Goal: Information Seeking & Learning: Find specific fact

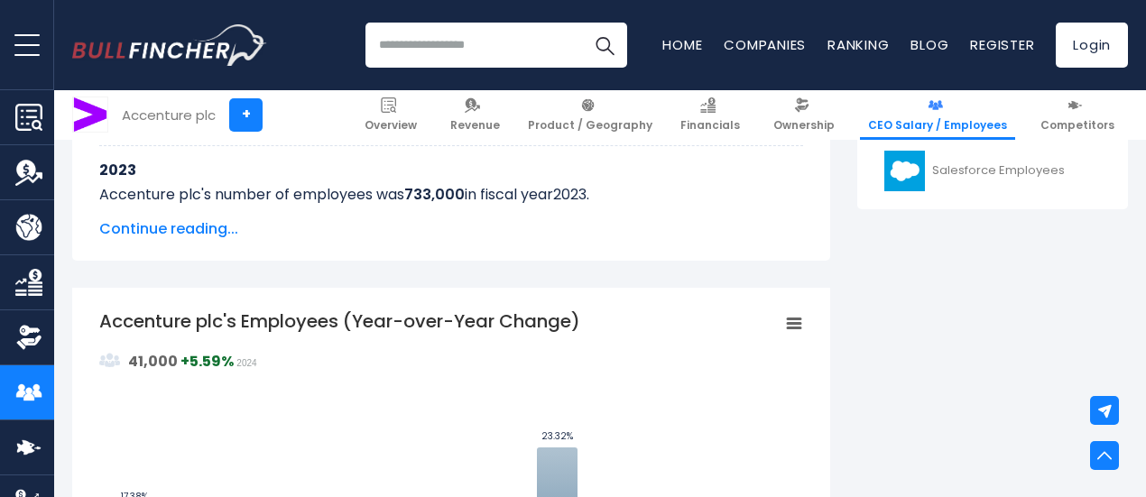
scroll to position [993, 0]
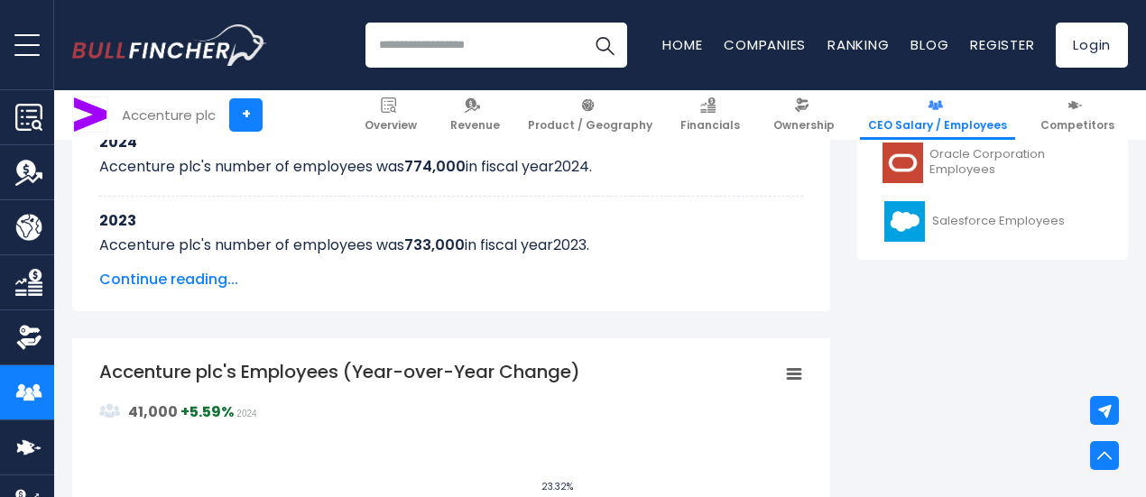
click at [180, 279] on span "Continue reading..." at bounding box center [451, 280] width 704 height 22
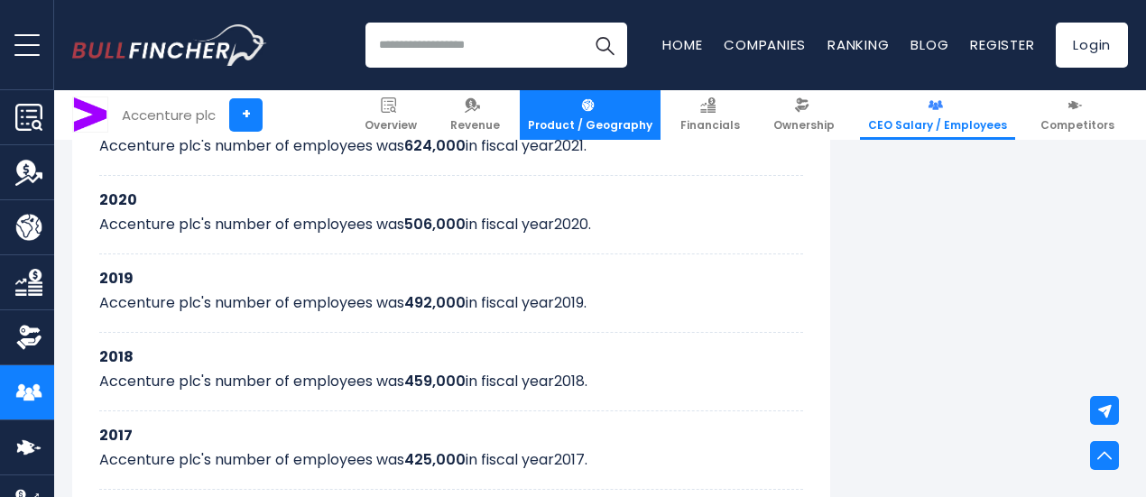
scroll to position [1264, 0]
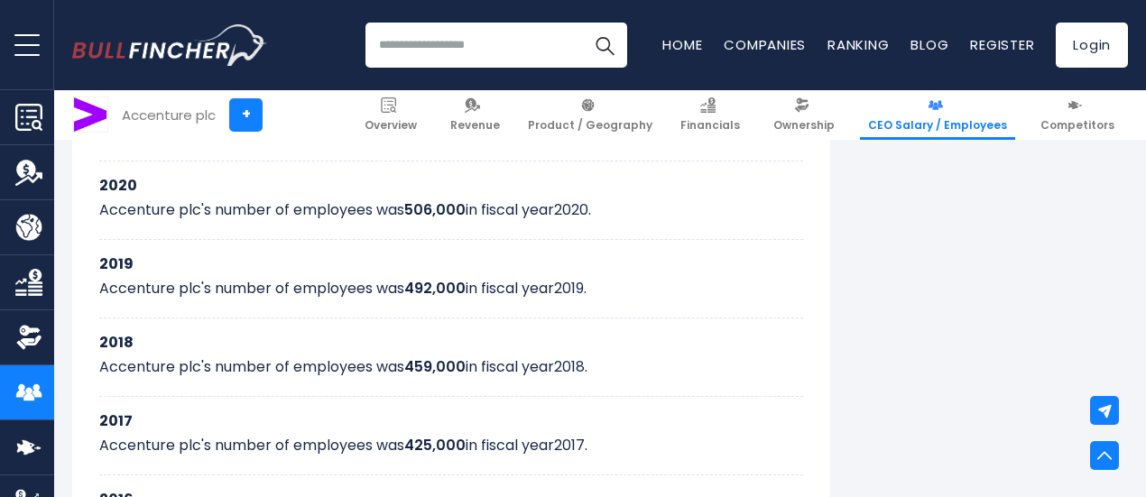
click at [412, 51] on input "search" at bounding box center [497, 45] width 262 height 45
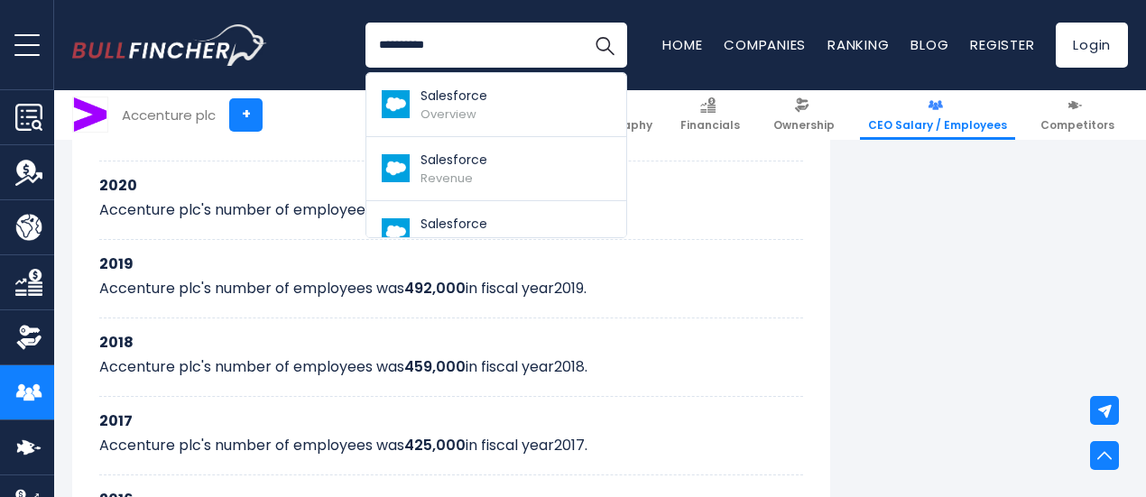
type input "**********"
click at [582, 23] on button "Search" at bounding box center [604, 45] width 45 height 45
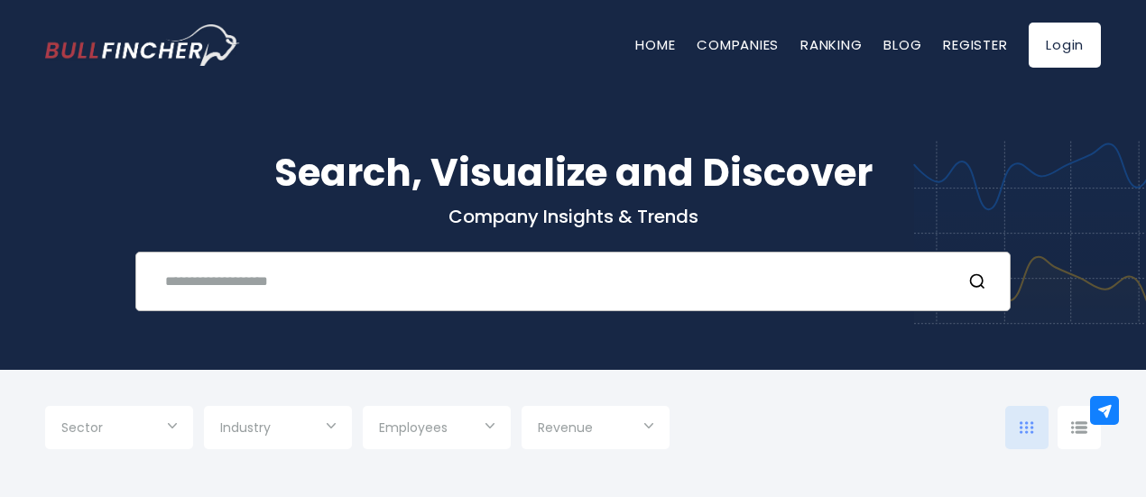
click at [547, 270] on input "text" at bounding box center [550, 280] width 792 height 33
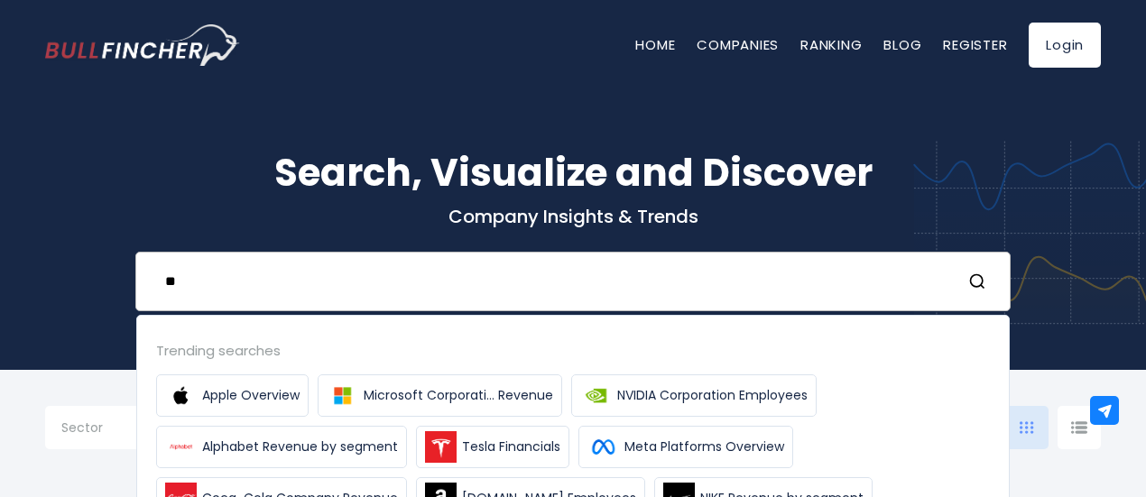
type input "*"
type input "**********"
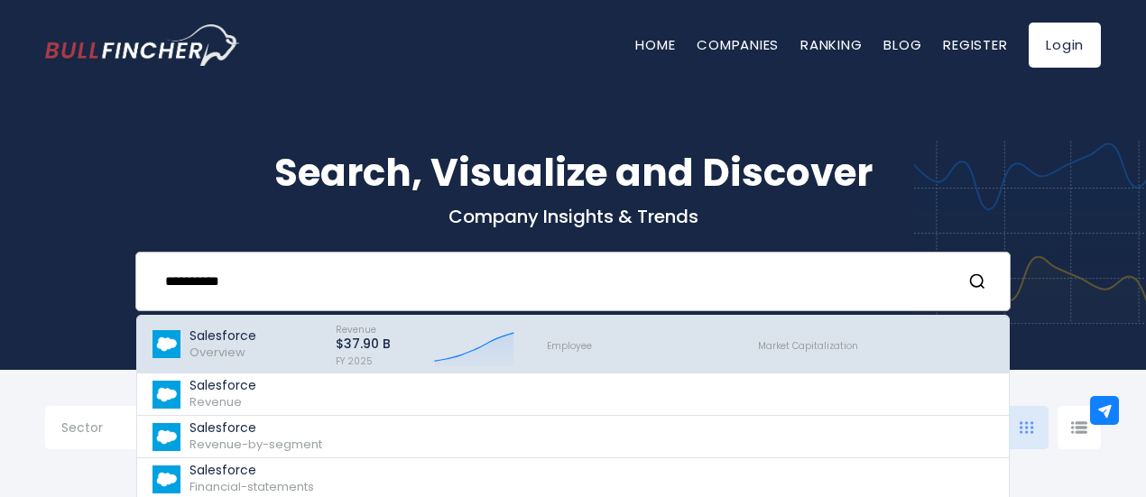
click at [213, 355] on span "Overview" at bounding box center [218, 352] width 56 height 17
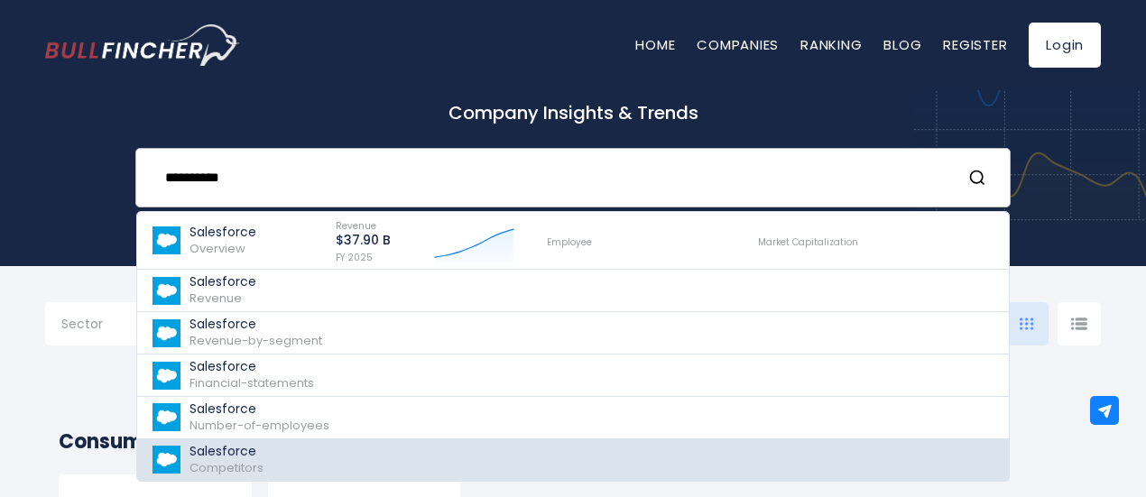
scroll to position [271, 0]
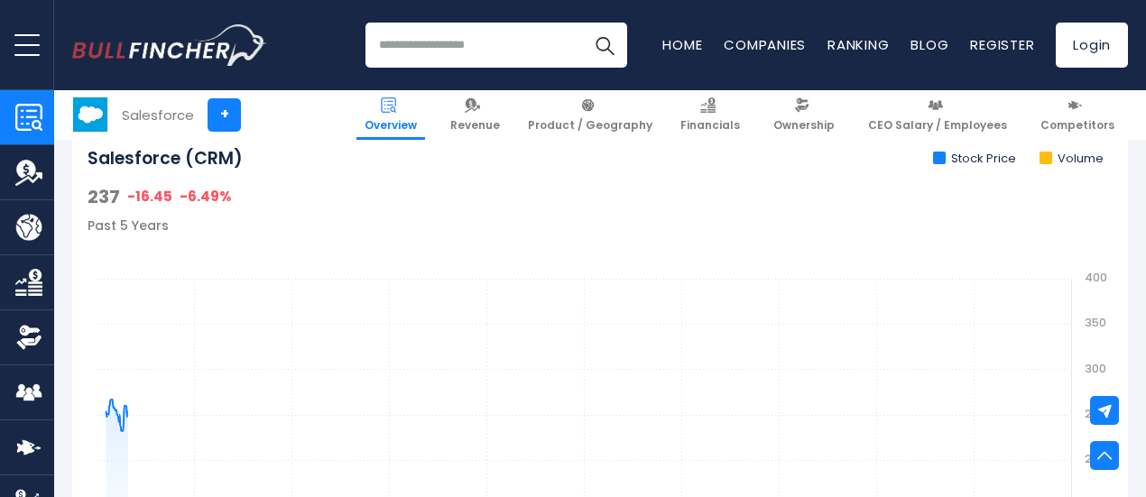
scroll to position [632, 0]
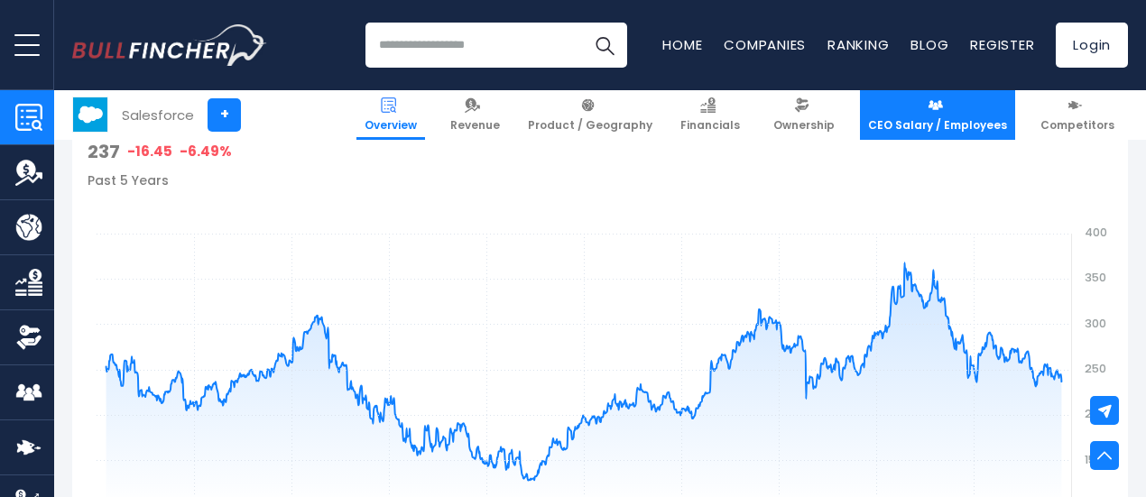
click at [959, 129] on span "CEO Salary / Employees" at bounding box center [937, 125] width 139 height 14
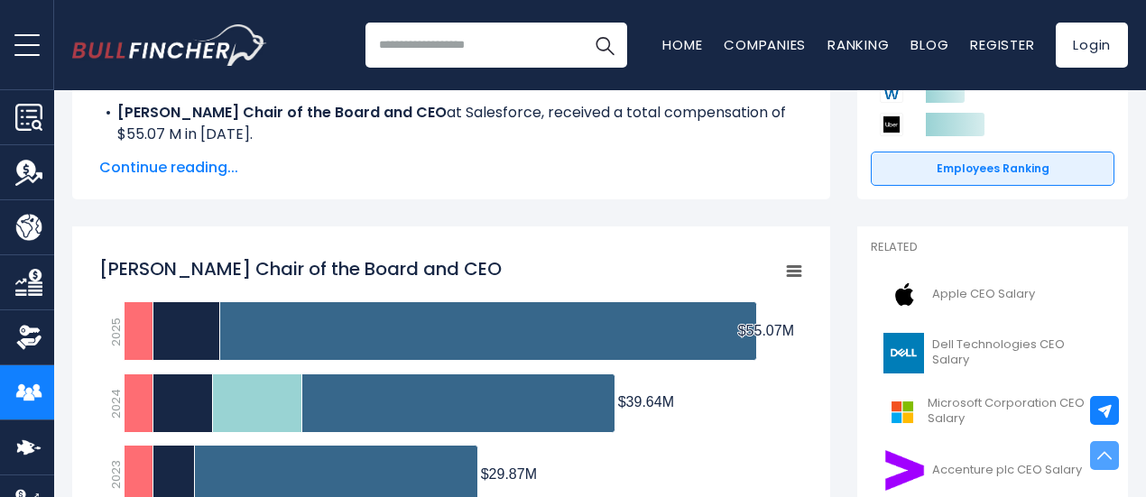
scroll to position [90, 0]
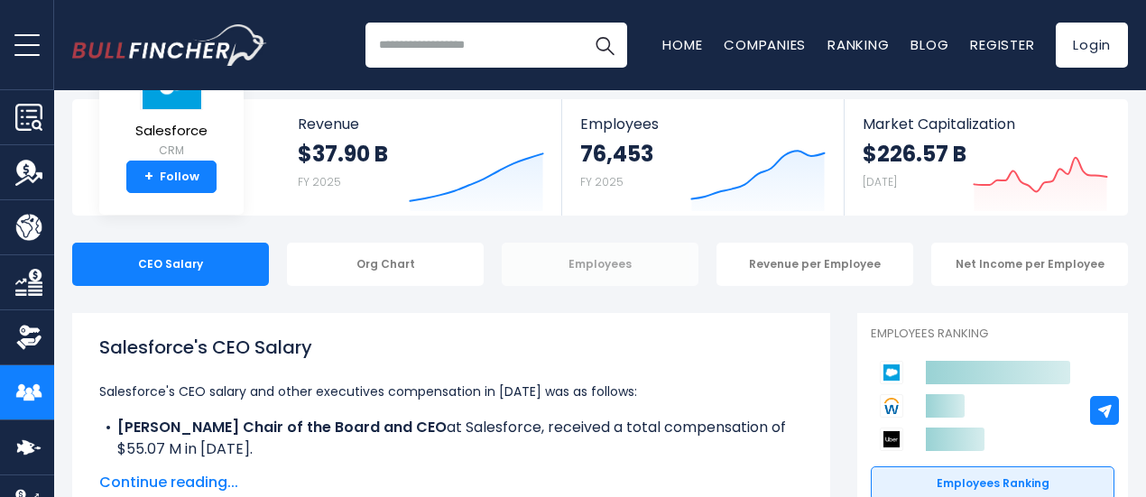
click at [572, 263] on div "Employees" at bounding box center [600, 264] width 197 height 43
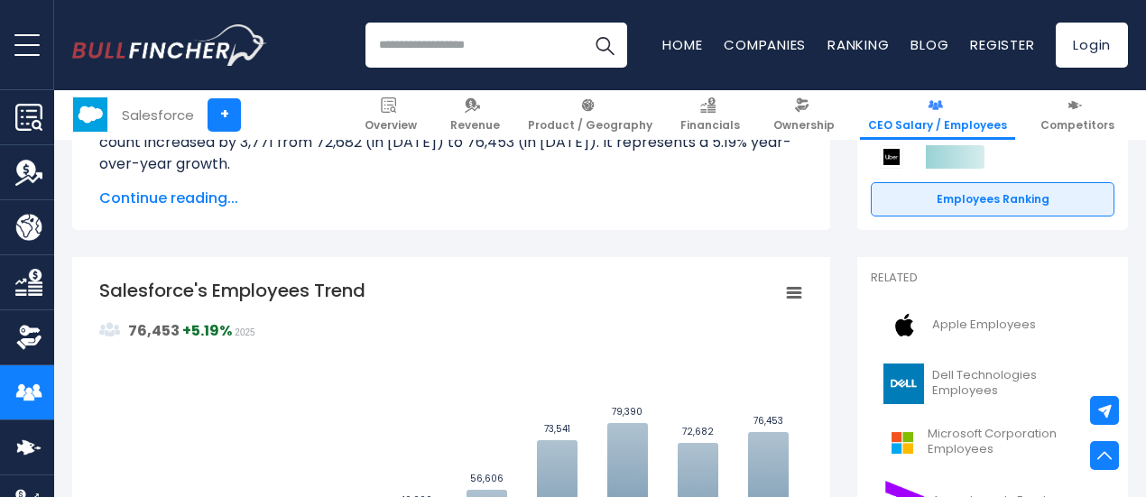
scroll to position [271, 0]
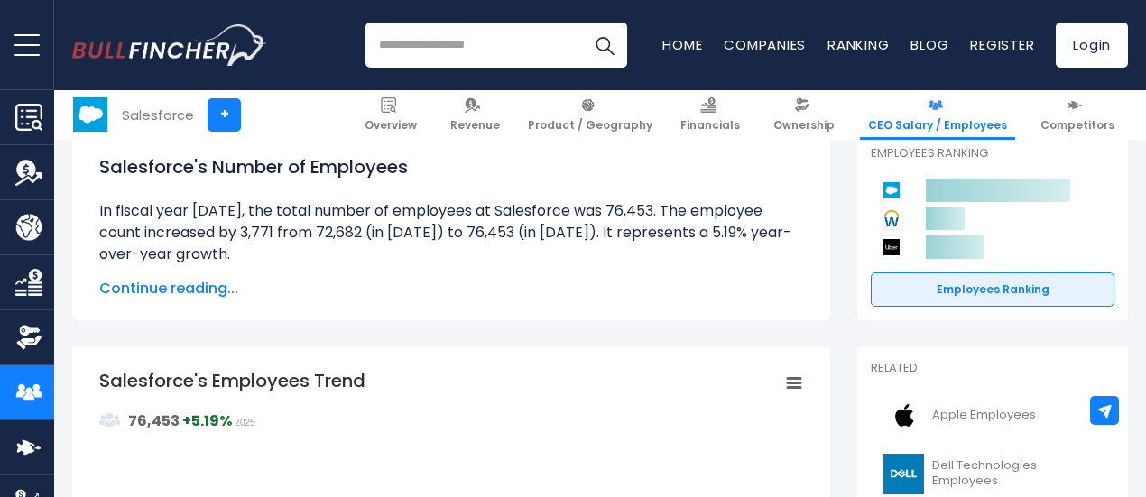
click at [209, 290] on span "Continue reading..." at bounding box center [451, 289] width 704 height 22
